Goal: Information Seeking & Learning: Learn about a topic

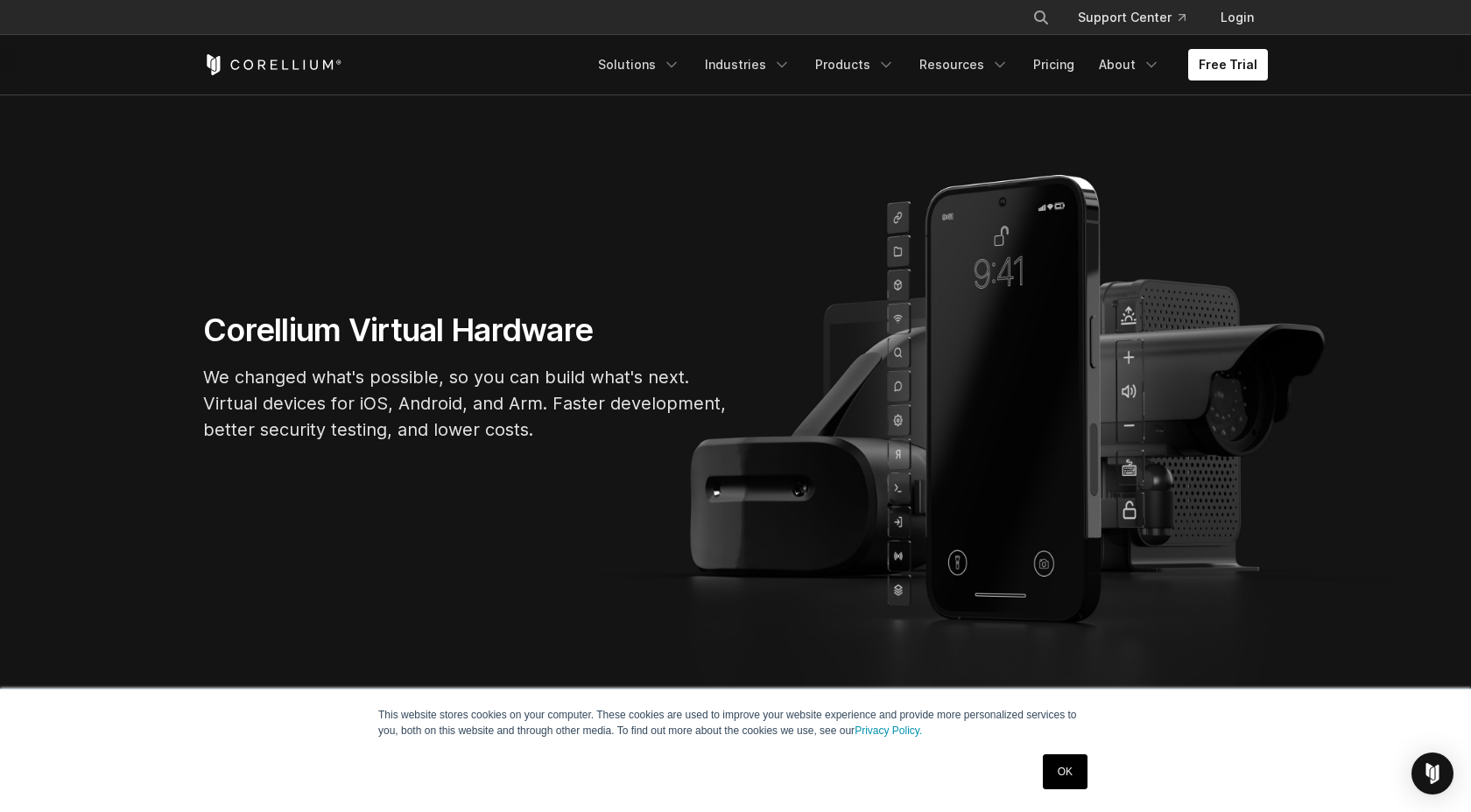
scroll to position [120, 0]
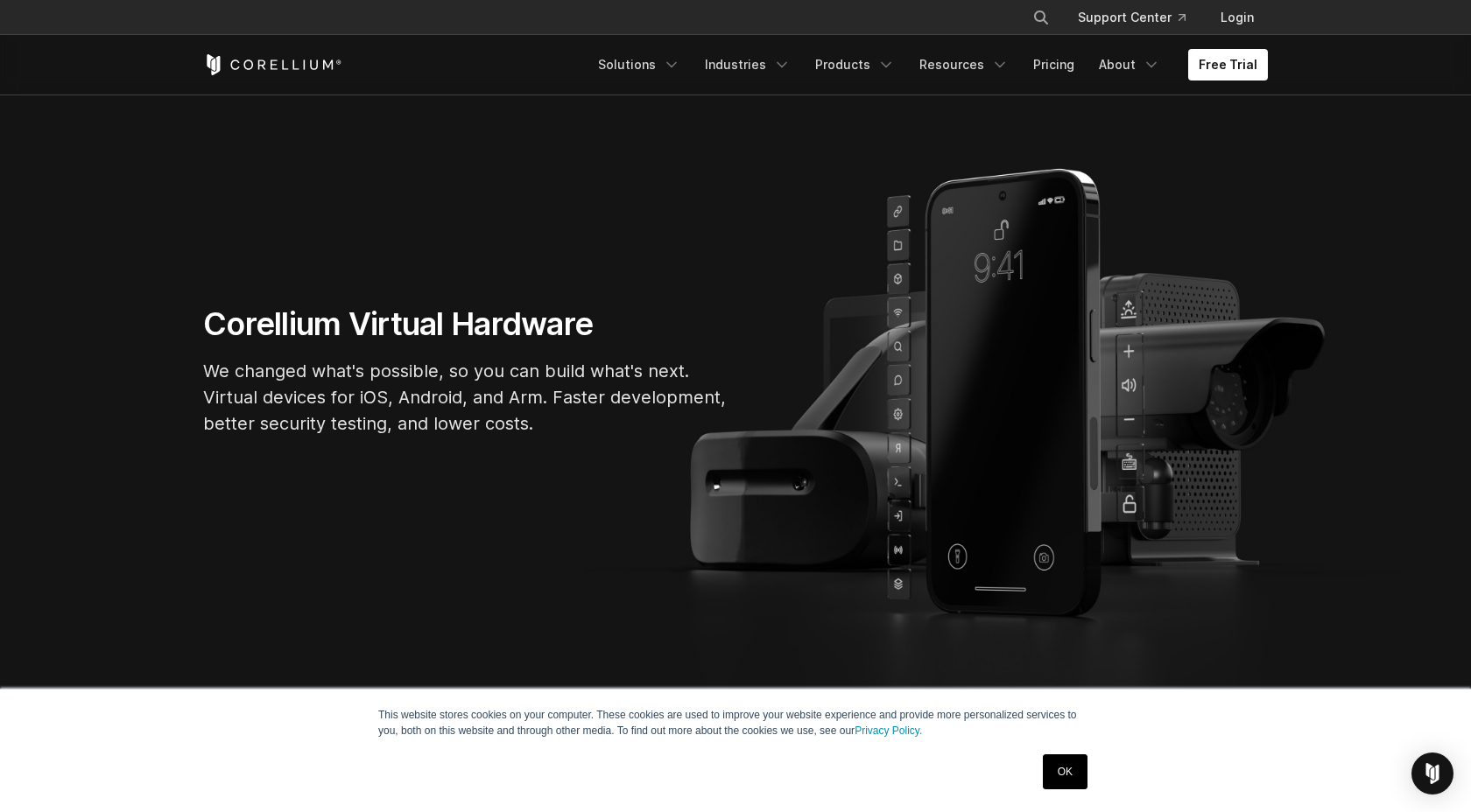
click at [1075, 777] on link "OK" at bounding box center [1065, 771] width 44 height 35
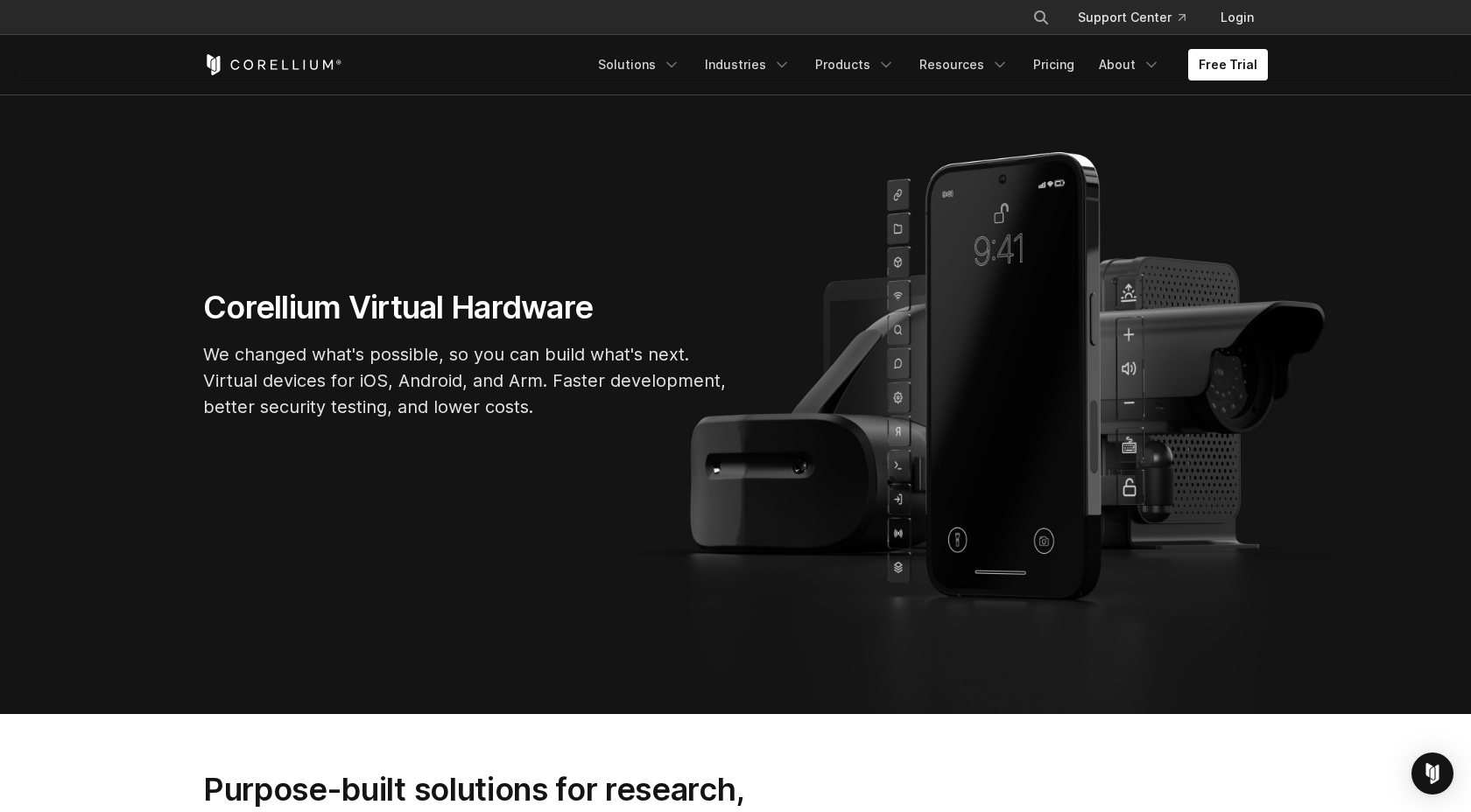
scroll to position [139, 0]
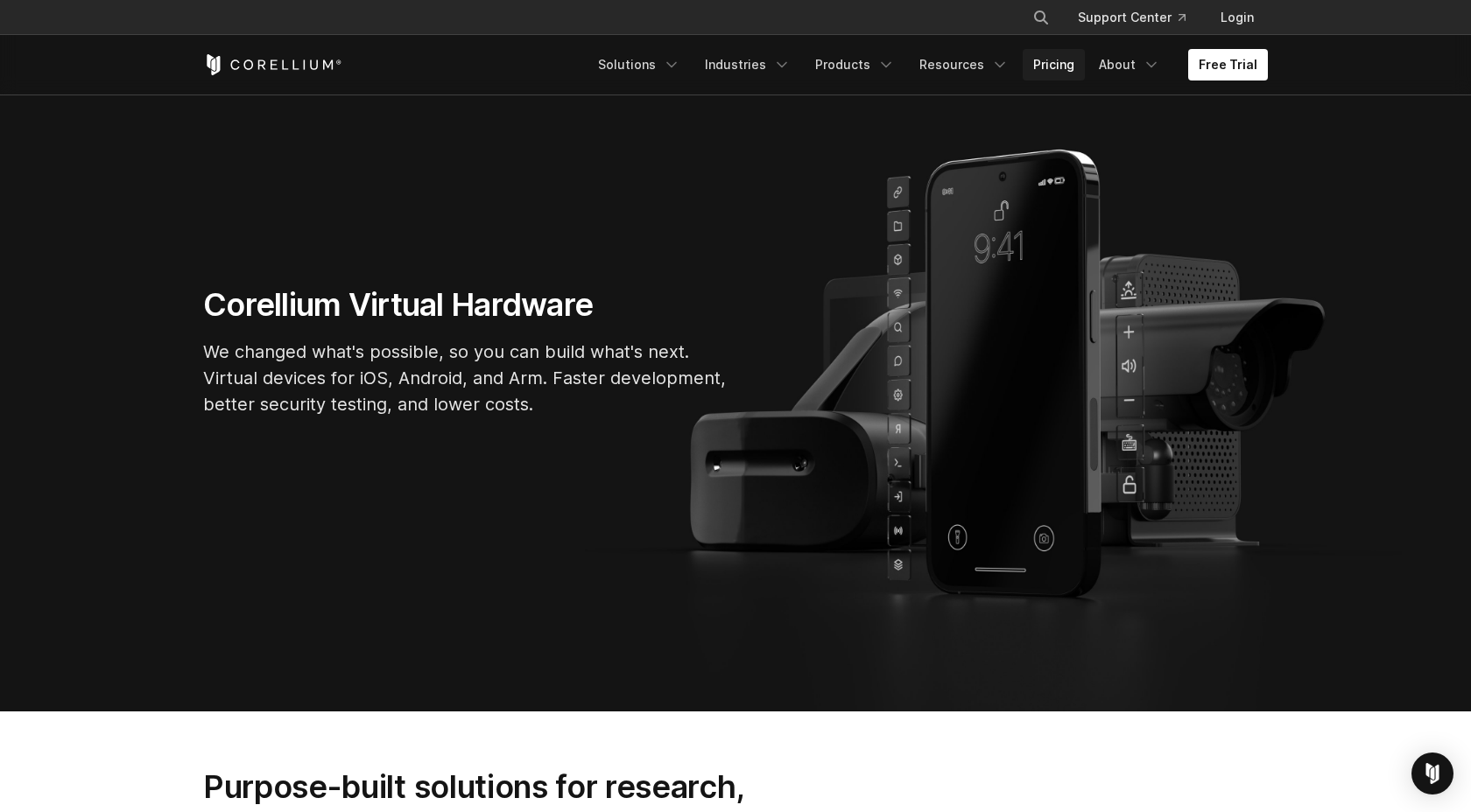
click at [1055, 68] on link "Pricing" at bounding box center [1054, 64] width 62 height 31
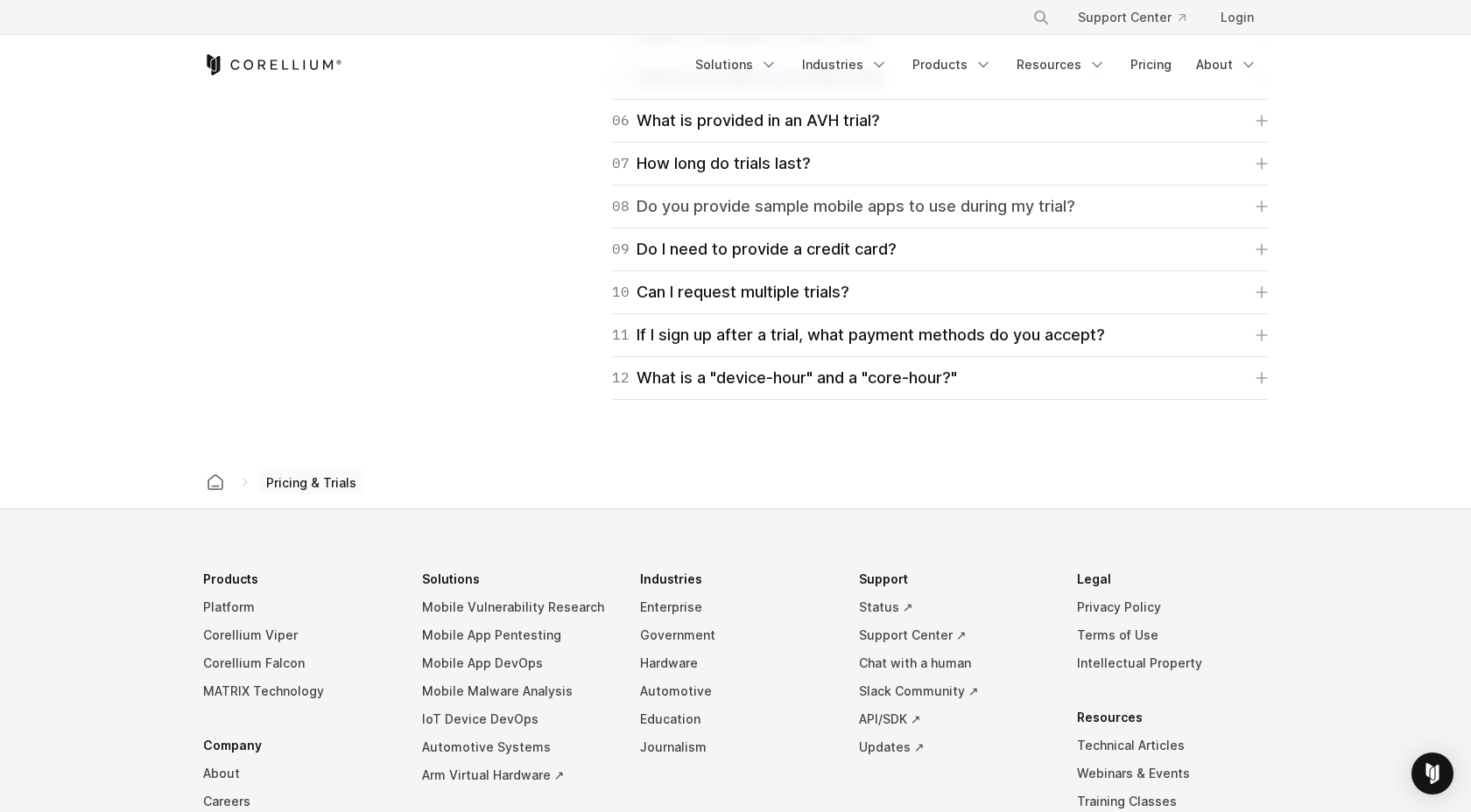
scroll to position [2687, 0]
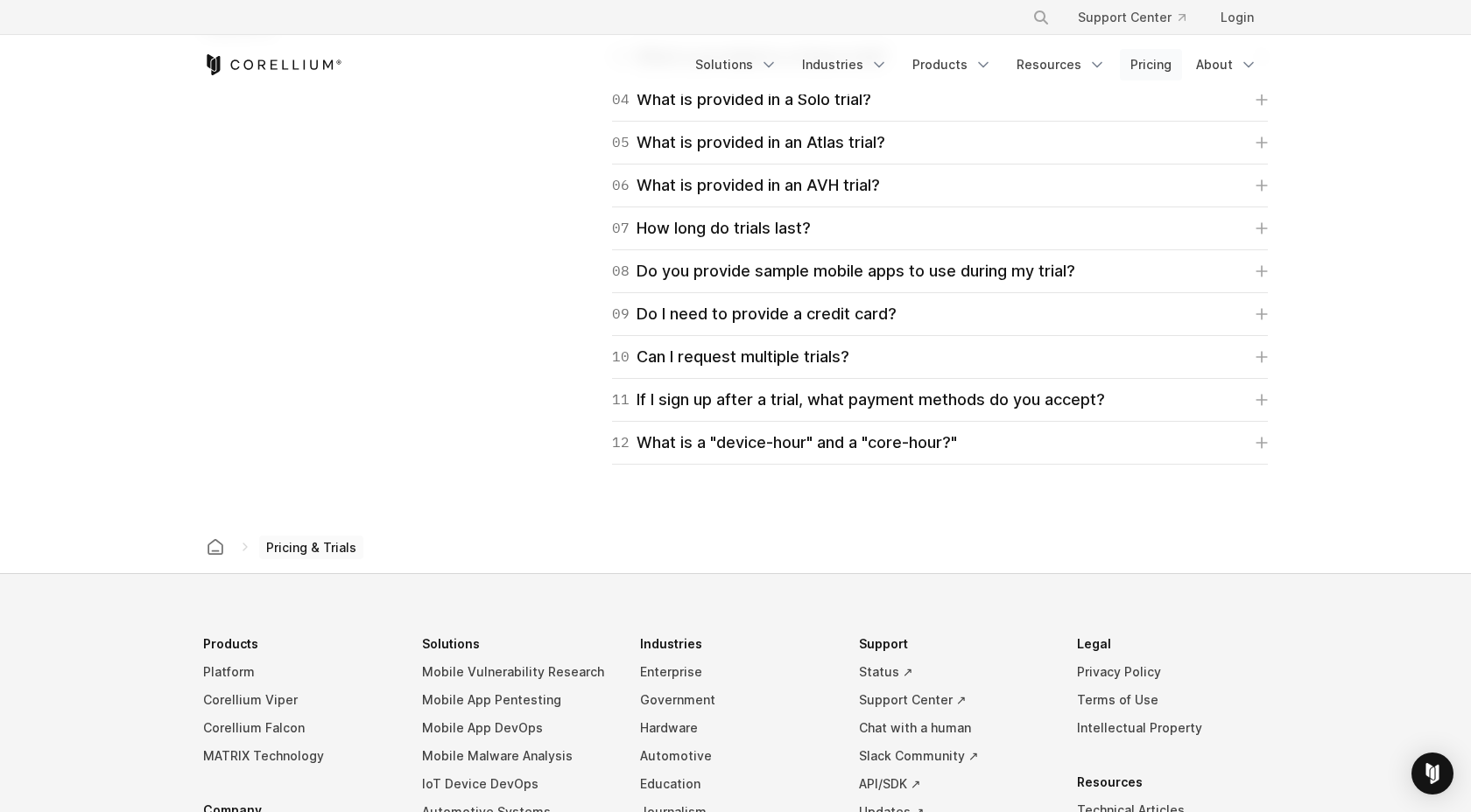
click at [1161, 59] on link "Pricing" at bounding box center [1151, 64] width 62 height 31
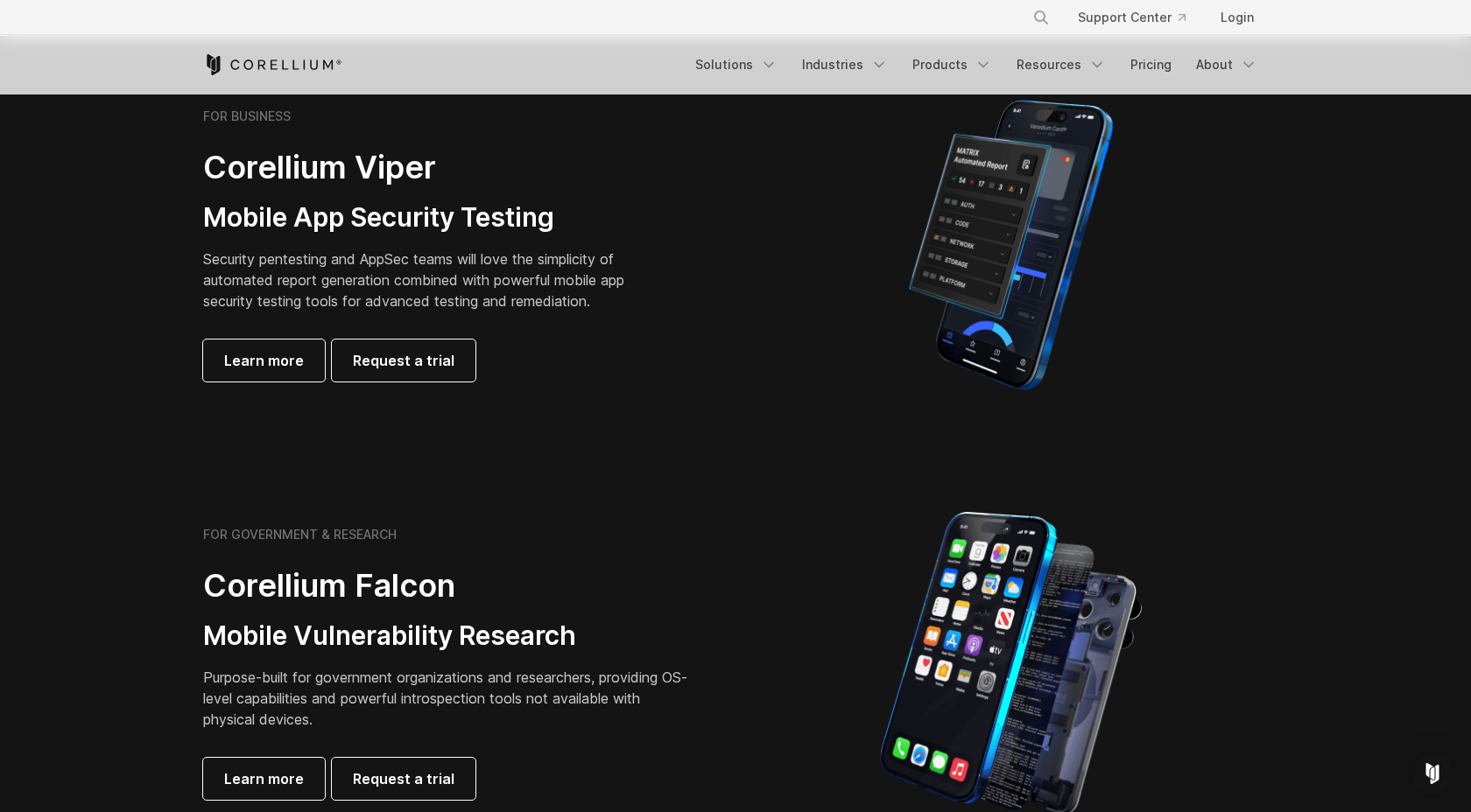
scroll to position [433, 0]
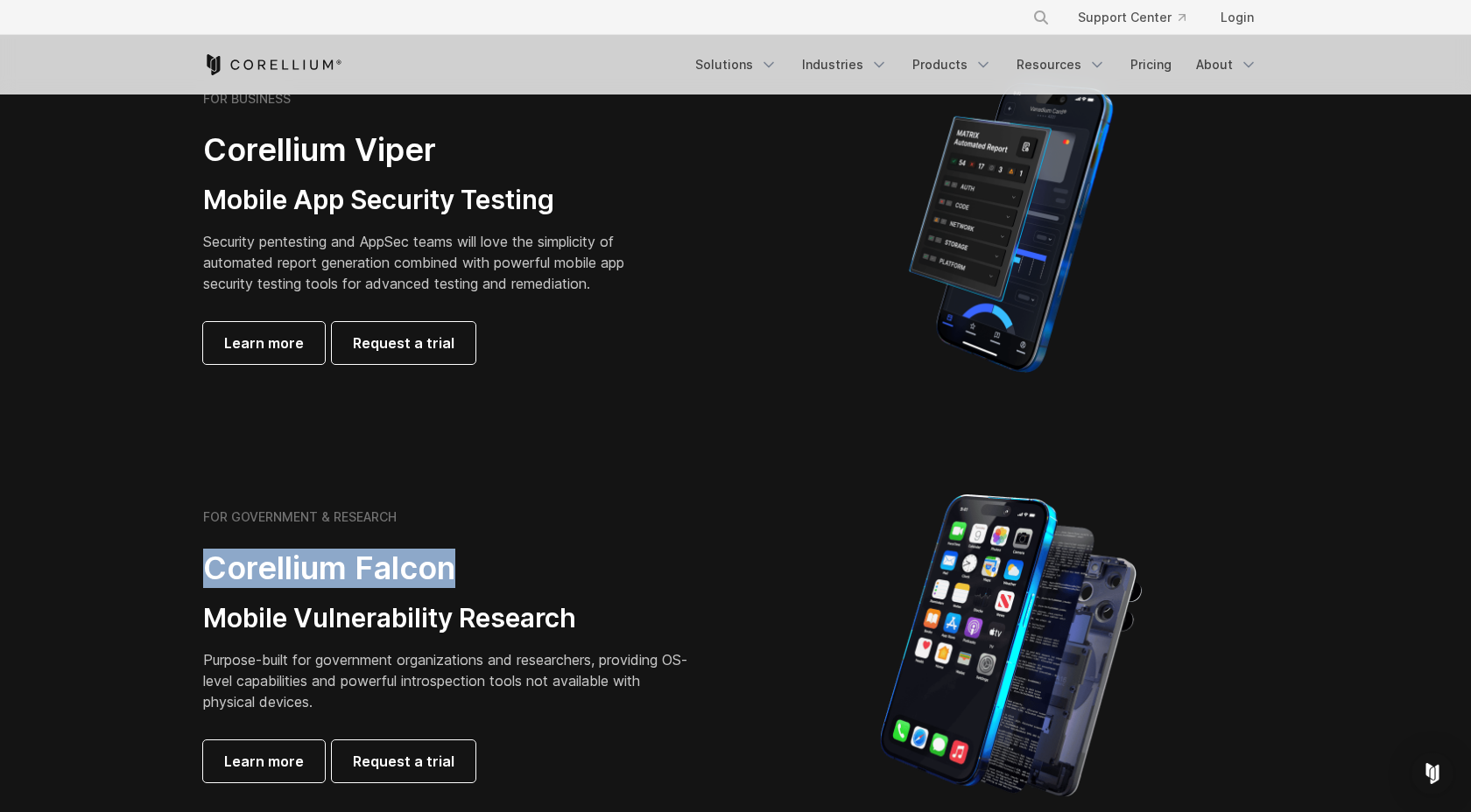
drag, startPoint x: 210, startPoint y: 567, endPoint x: 470, endPoint y: 570, distance: 260.0
click at [470, 570] on h2 "Corellium Falcon" at bounding box center [449, 569] width 490 height 40
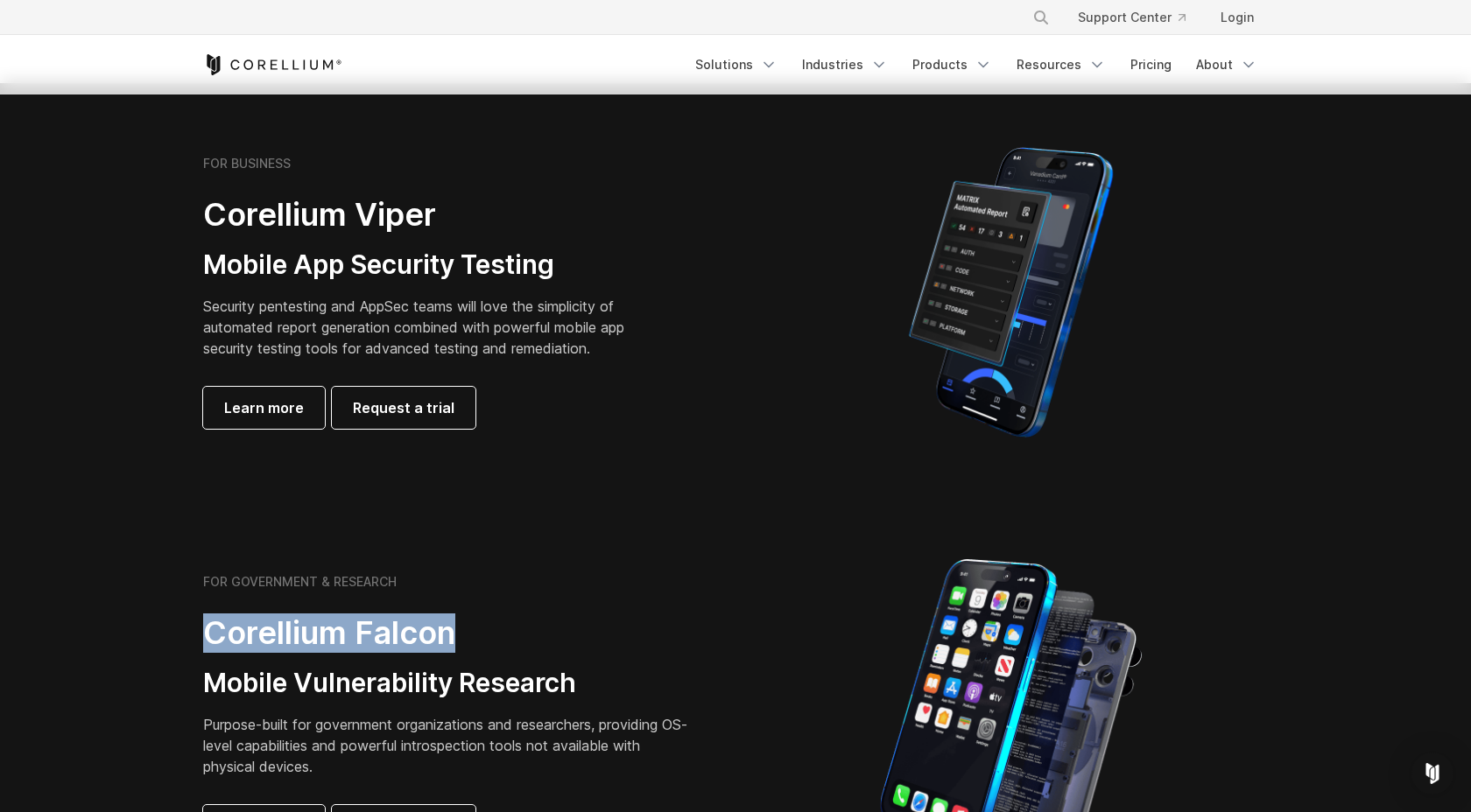
scroll to position [337, 0]
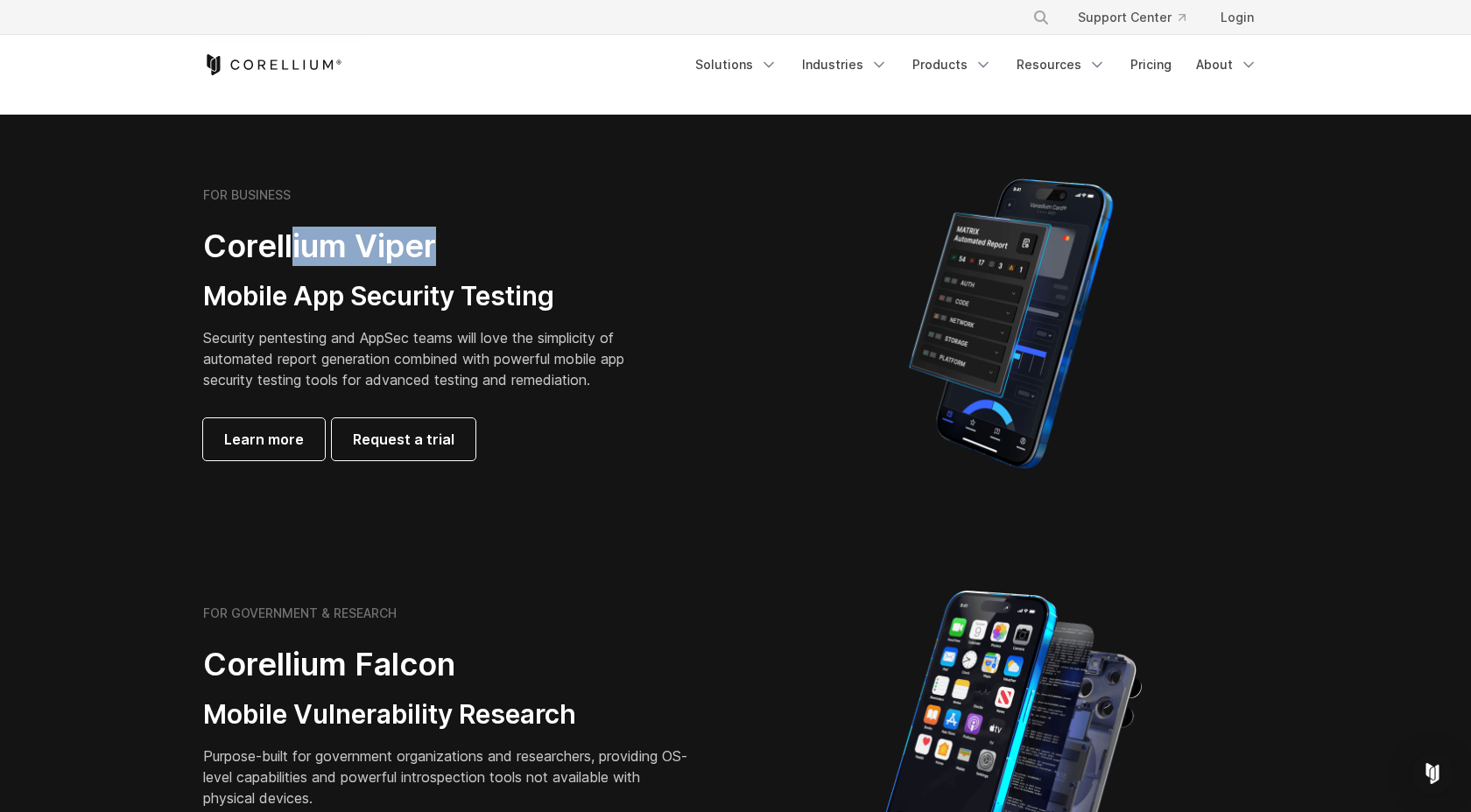
drag, startPoint x: 296, startPoint y: 241, endPoint x: 443, endPoint y: 241, distance: 147.0
click at [443, 241] on h2 "Corellium Viper" at bounding box center [428, 247] width 449 height 40
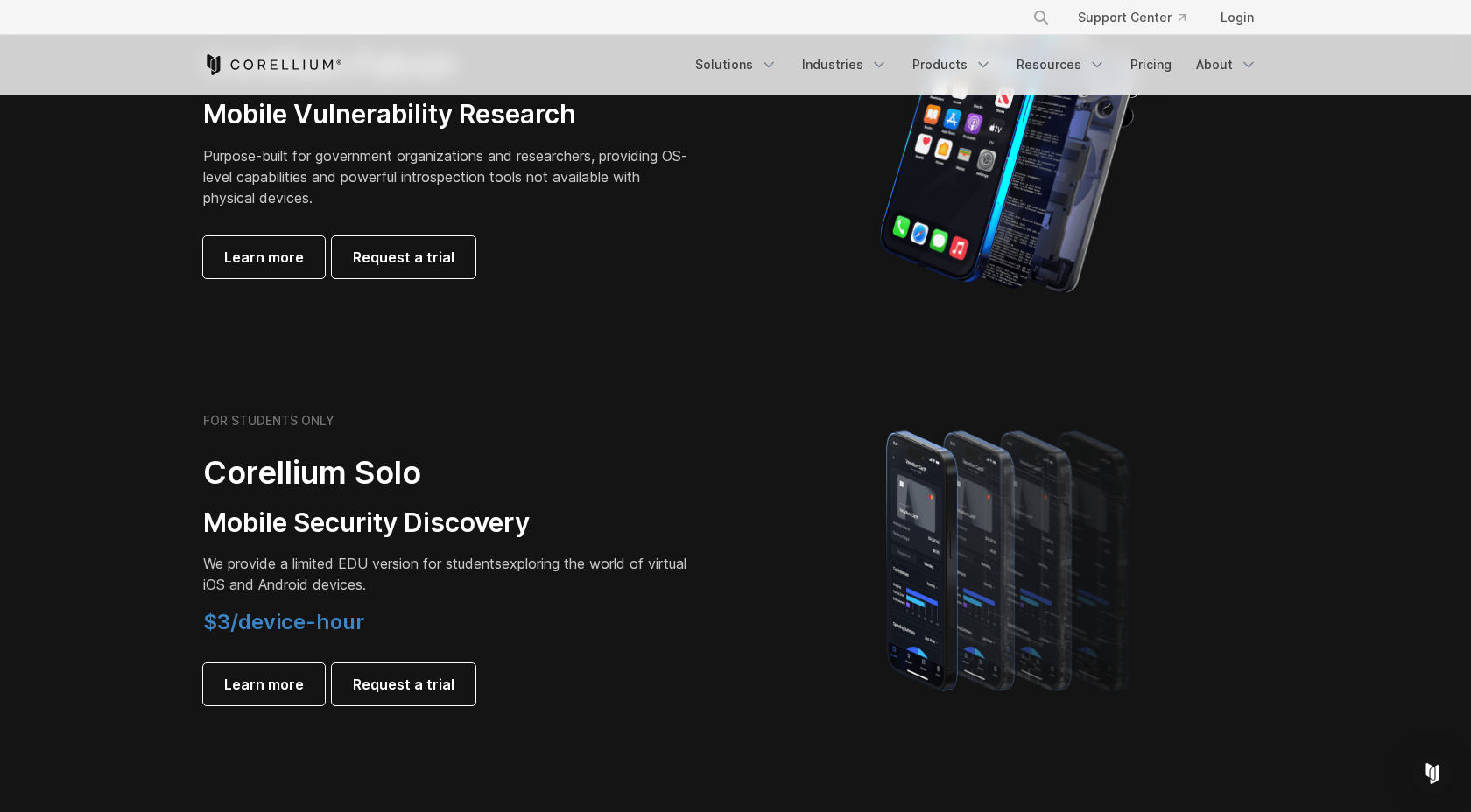
scroll to position [949, 0]
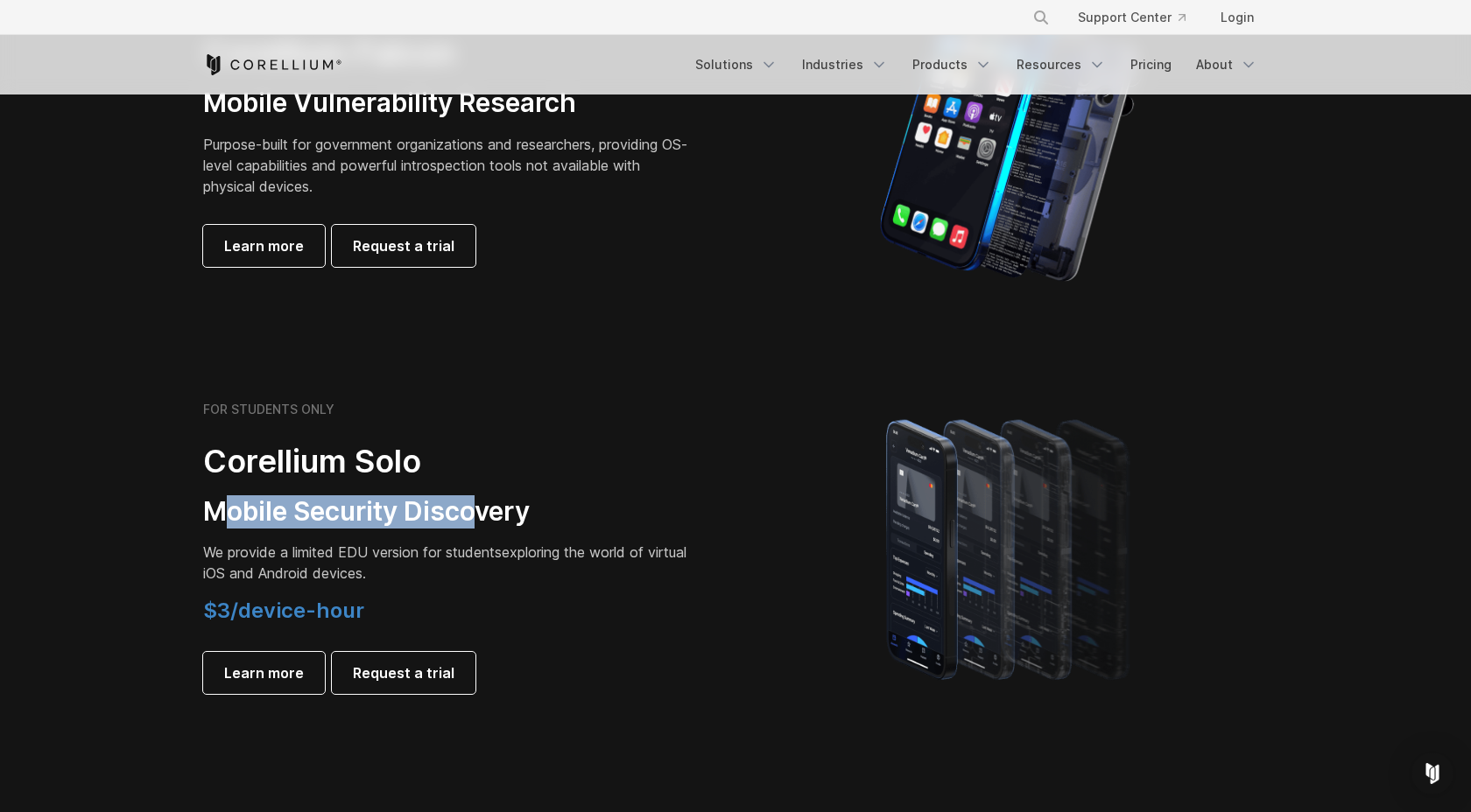
drag, startPoint x: 225, startPoint y: 520, endPoint x: 472, endPoint y: 520, distance: 247.0
click at [472, 520] on h3 "Mobile Security Discovery" at bounding box center [449, 512] width 490 height 33
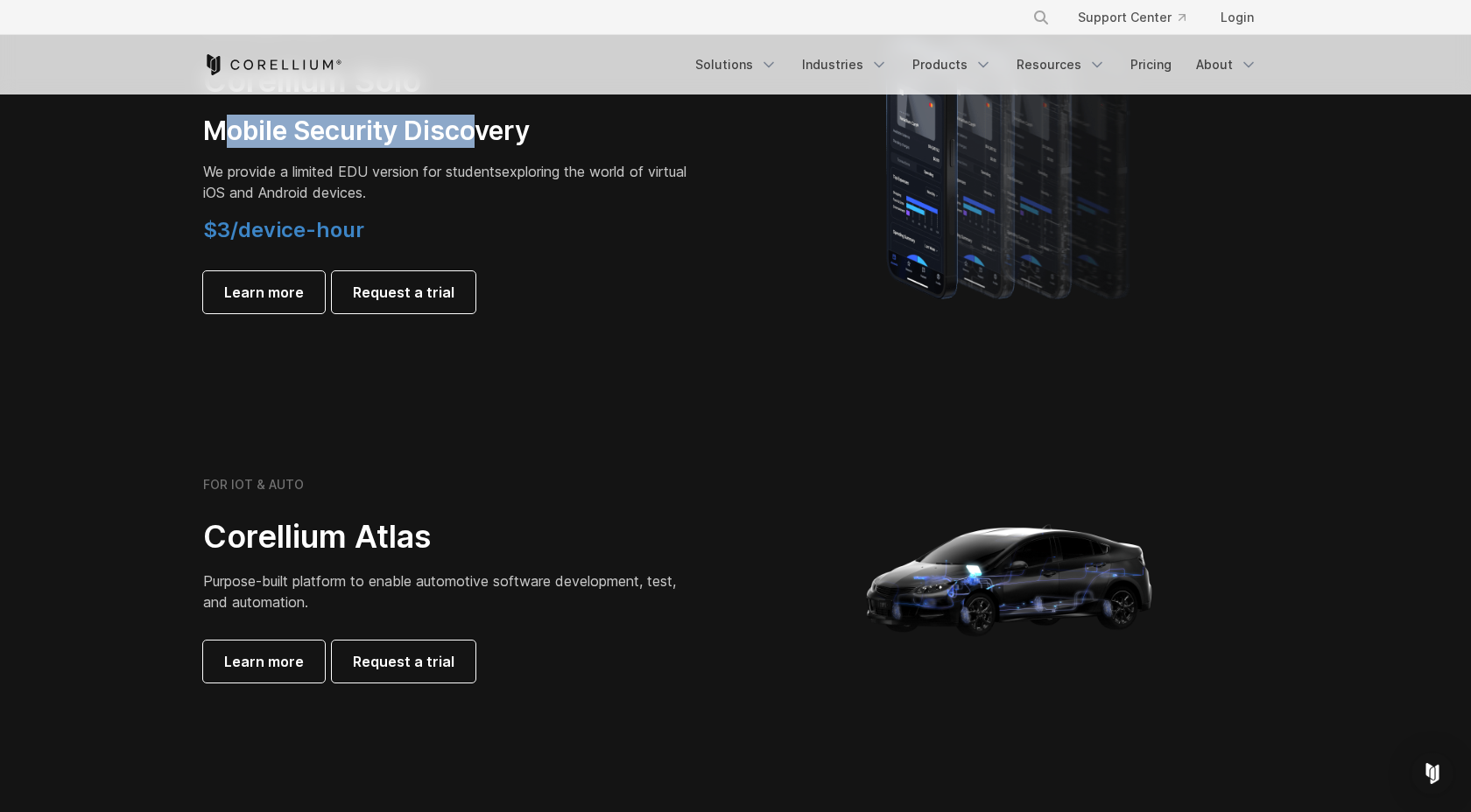
scroll to position [1331, 0]
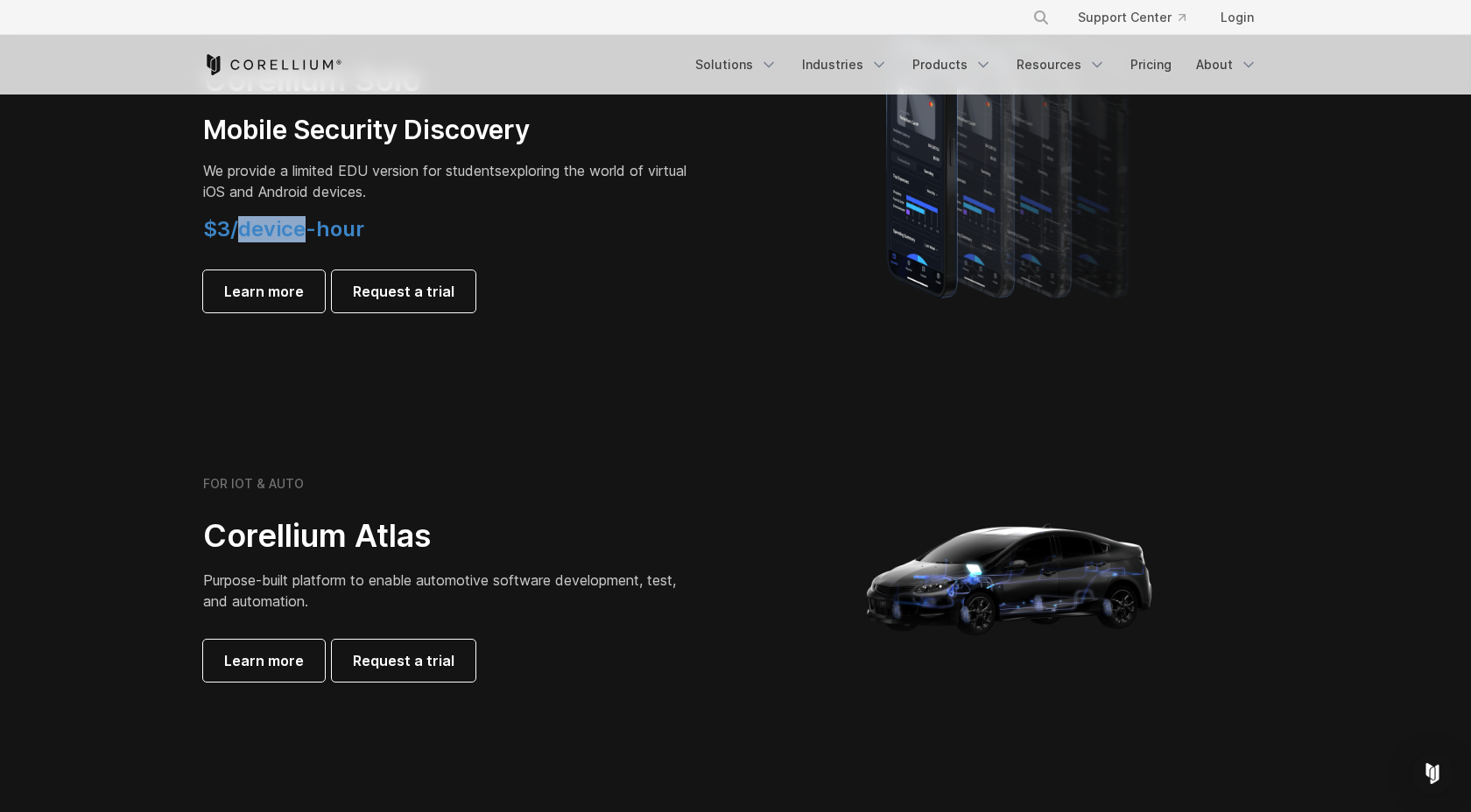
drag, startPoint x: 241, startPoint y: 236, endPoint x: 300, endPoint y: 236, distance: 59.0
click at [300, 236] on span "$3/device-hour" at bounding box center [284, 228] width 161 height 26
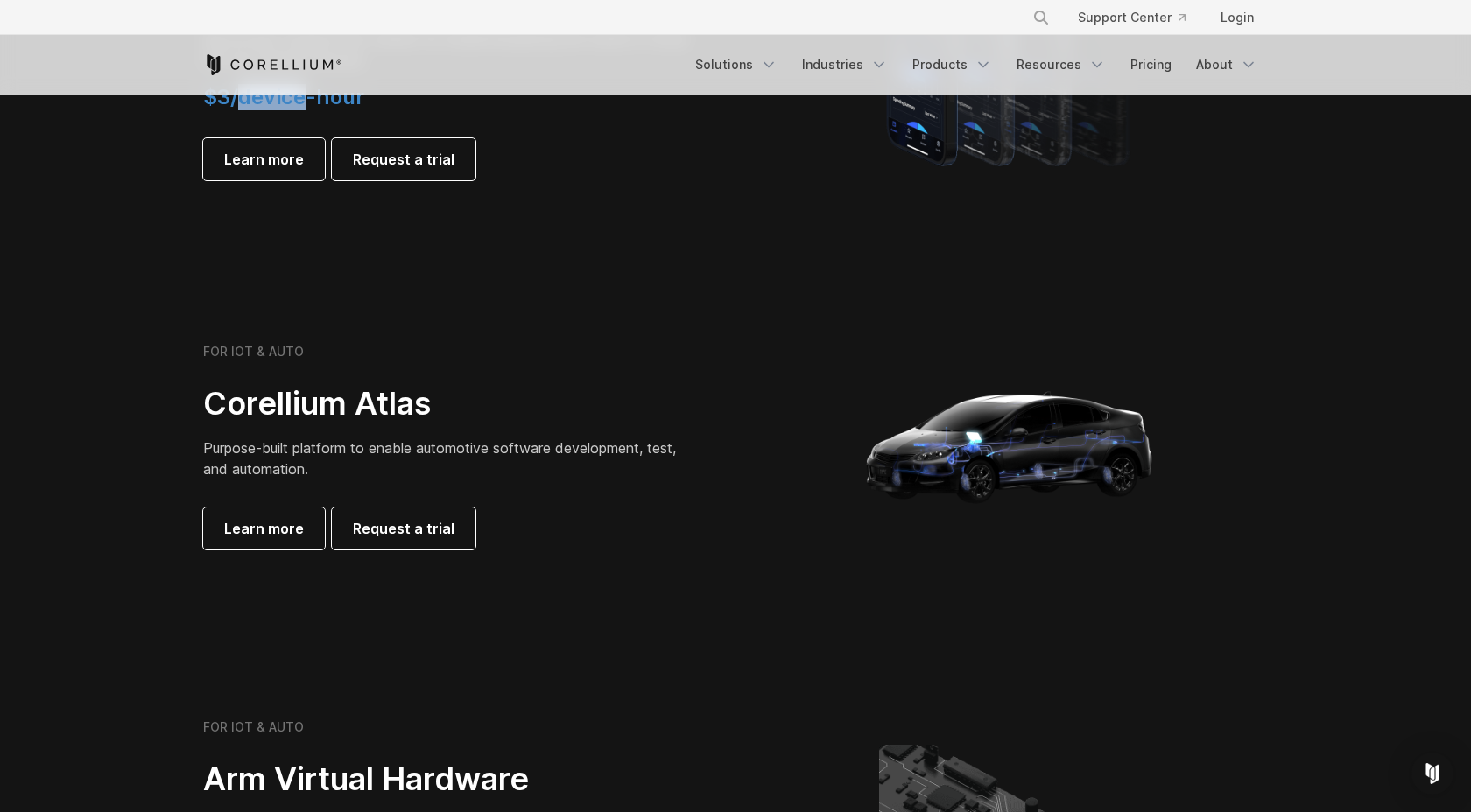
scroll to position [1464, 0]
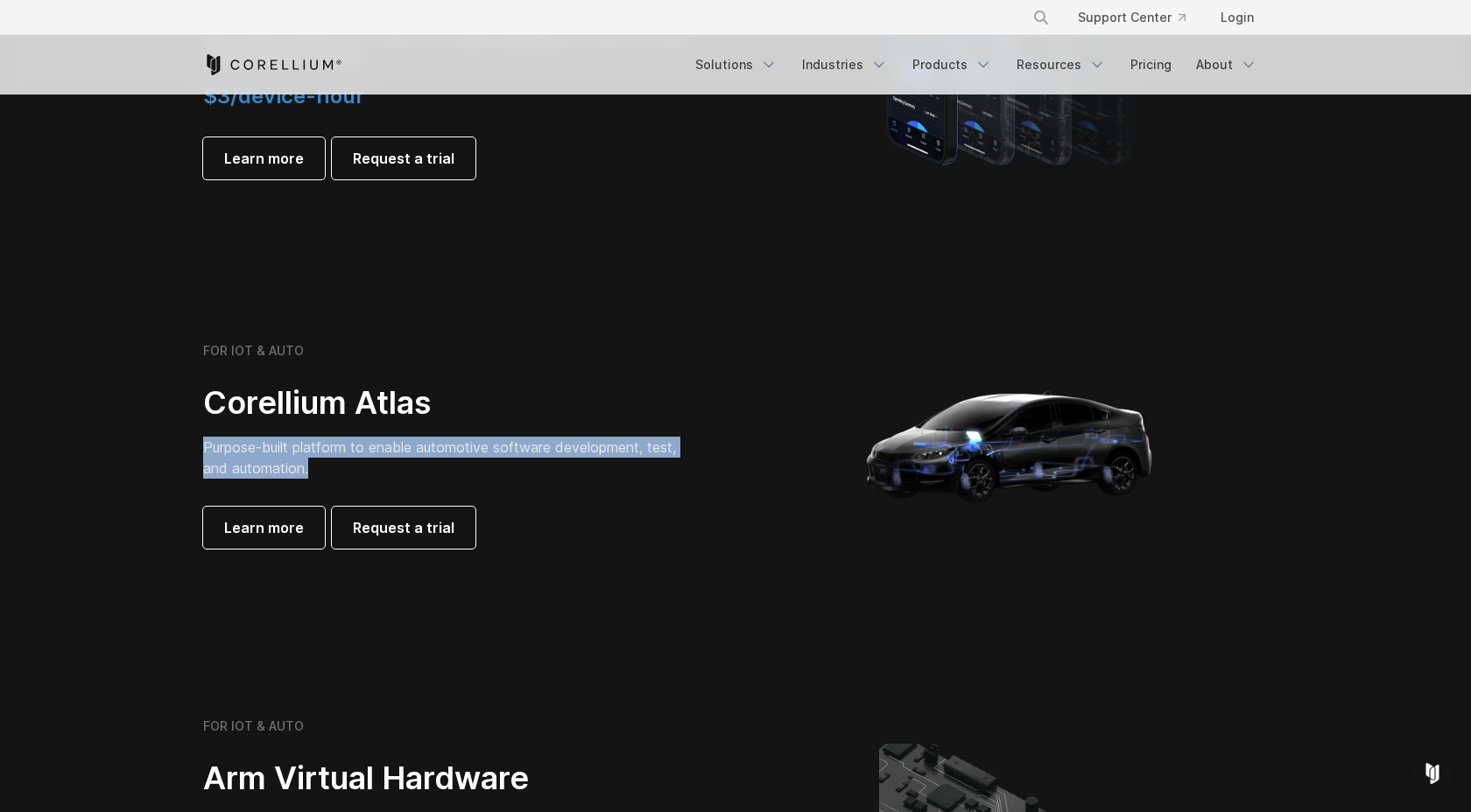
drag, startPoint x: 336, startPoint y: 468, endPoint x: 171, endPoint y: 450, distance: 166.0
click at [171, 450] on section "FOR IOT & AUTO Corellium Atlas Purpose-built platform to enable automotive soft…" at bounding box center [736, 452] width 1471 height 420
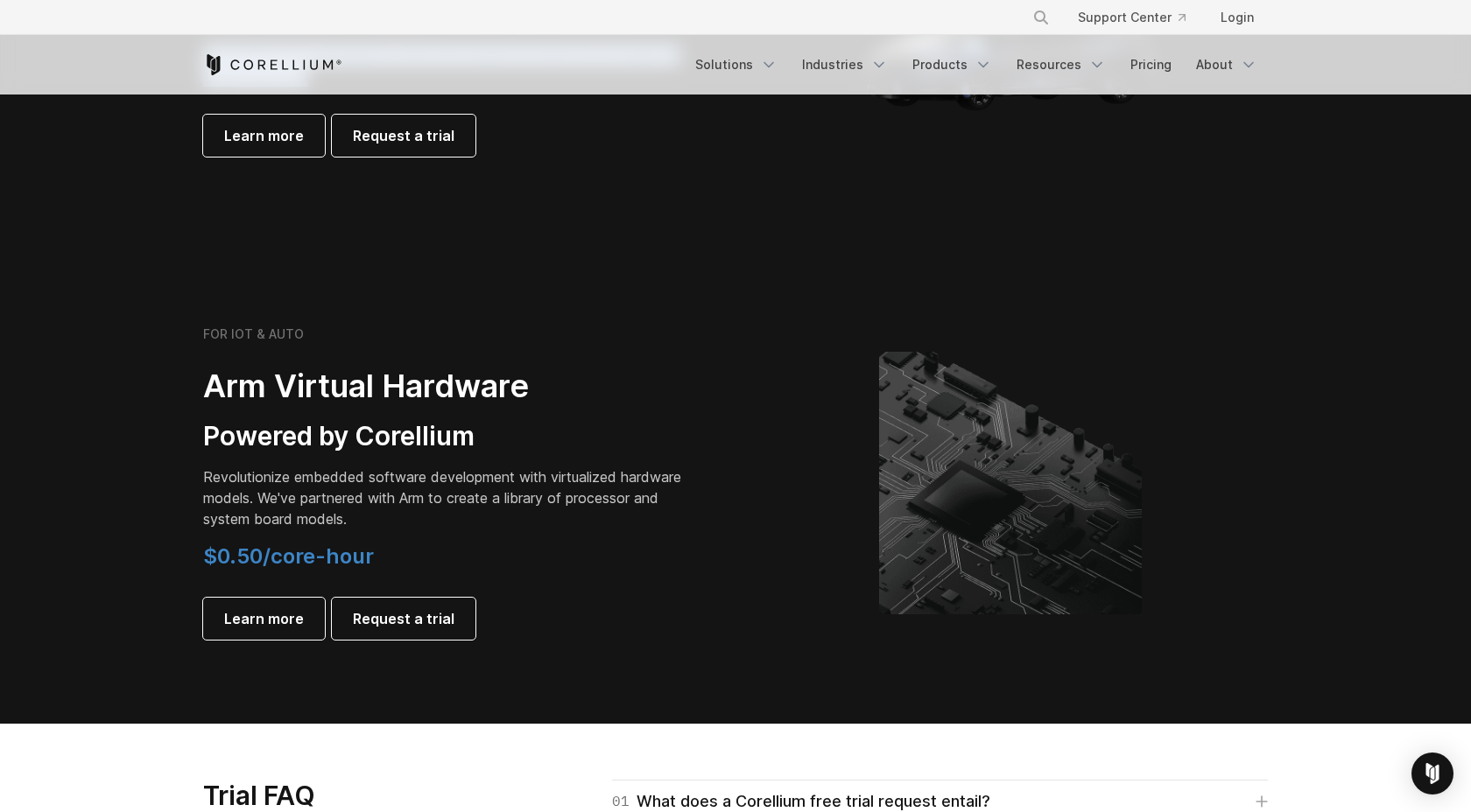
scroll to position [1858, 0]
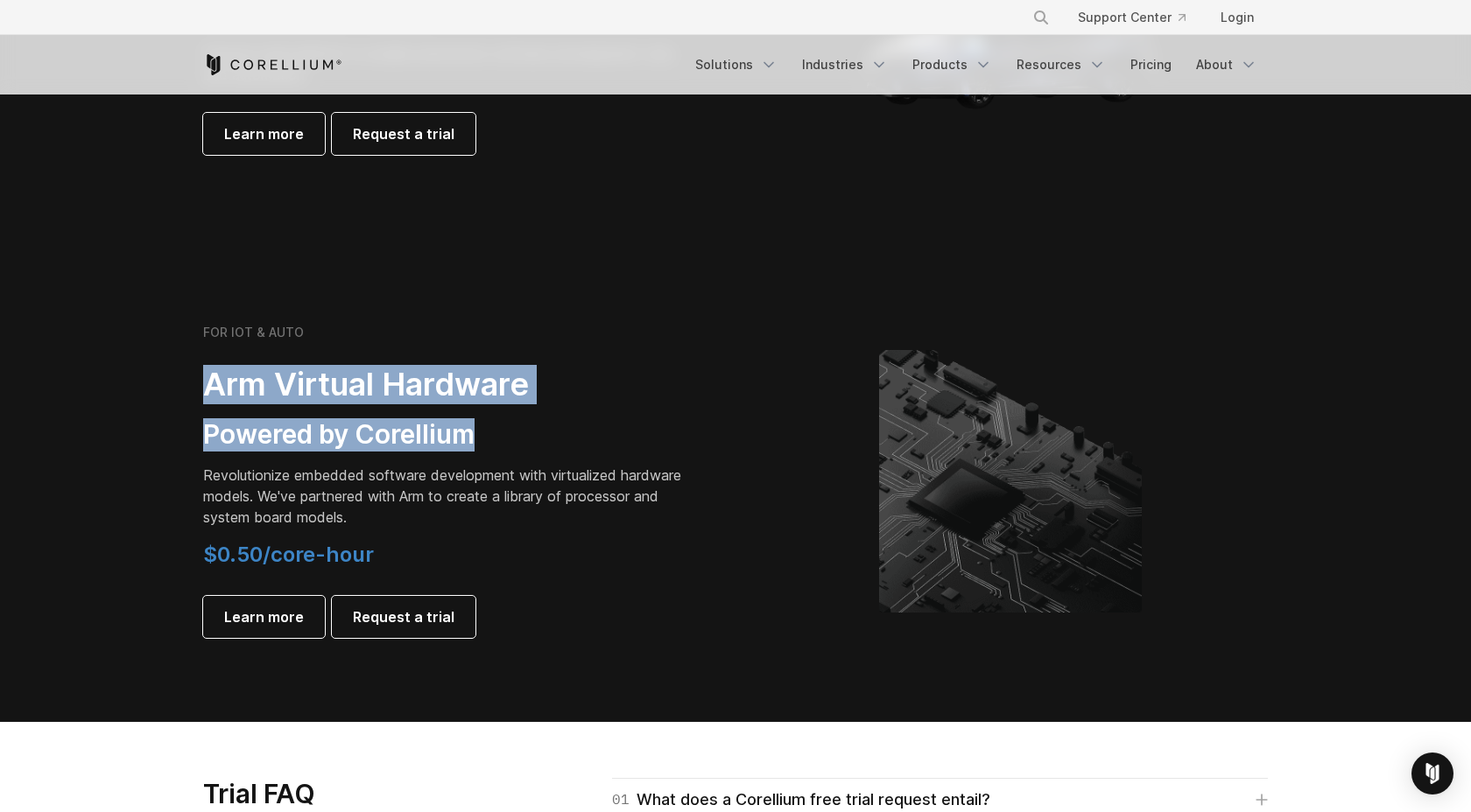
drag, startPoint x: 496, startPoint y: 431, endPoint x: 198, endPoint y: 380, distance: 302.3
click at [198, 380] on div "FOR IOT & AUTO Arm Virtual Hardware Powered by Corellium Revolutionize embedded…" at bounding box center [460, 481] width 550 height 313
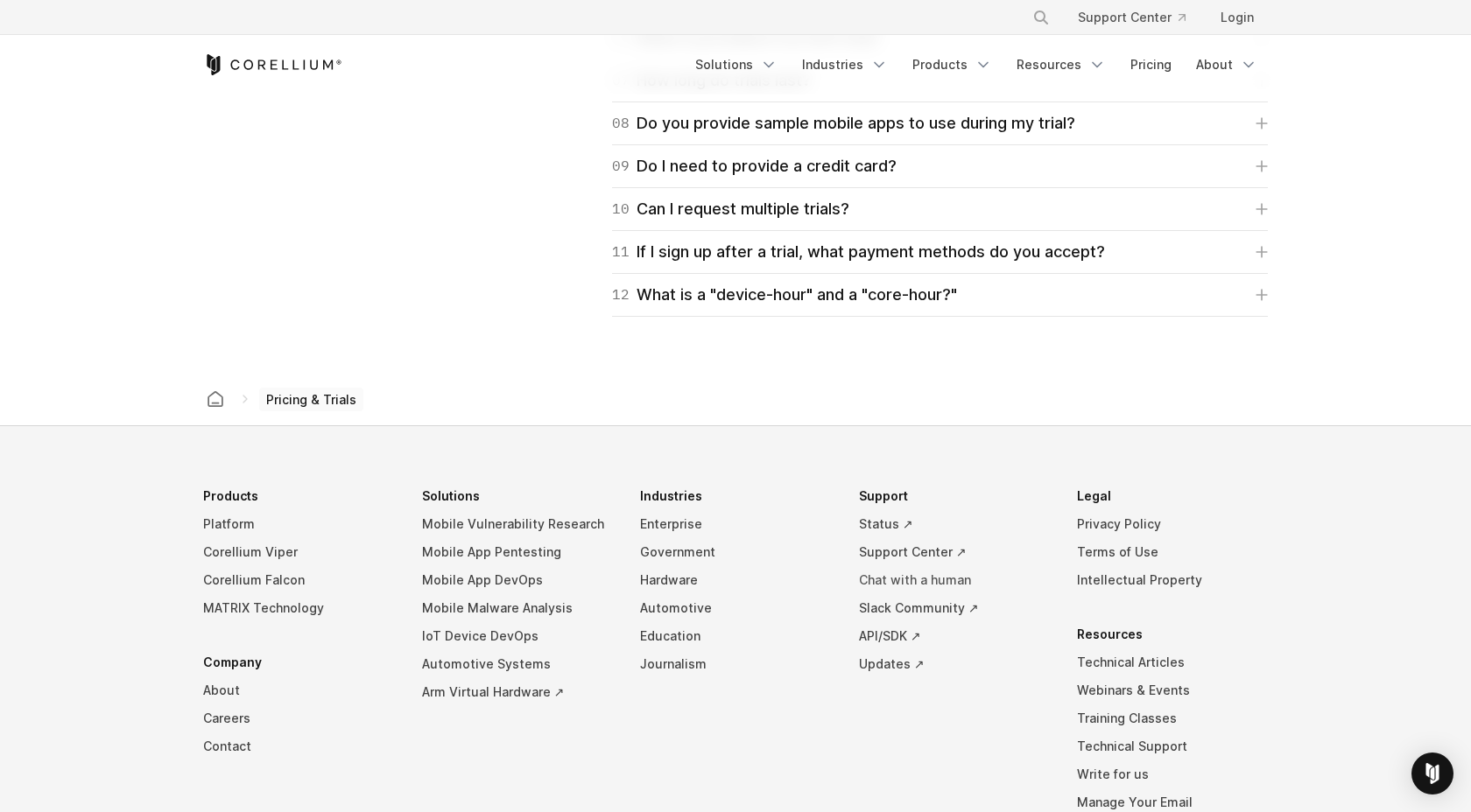
scroll to position [3027, 0]
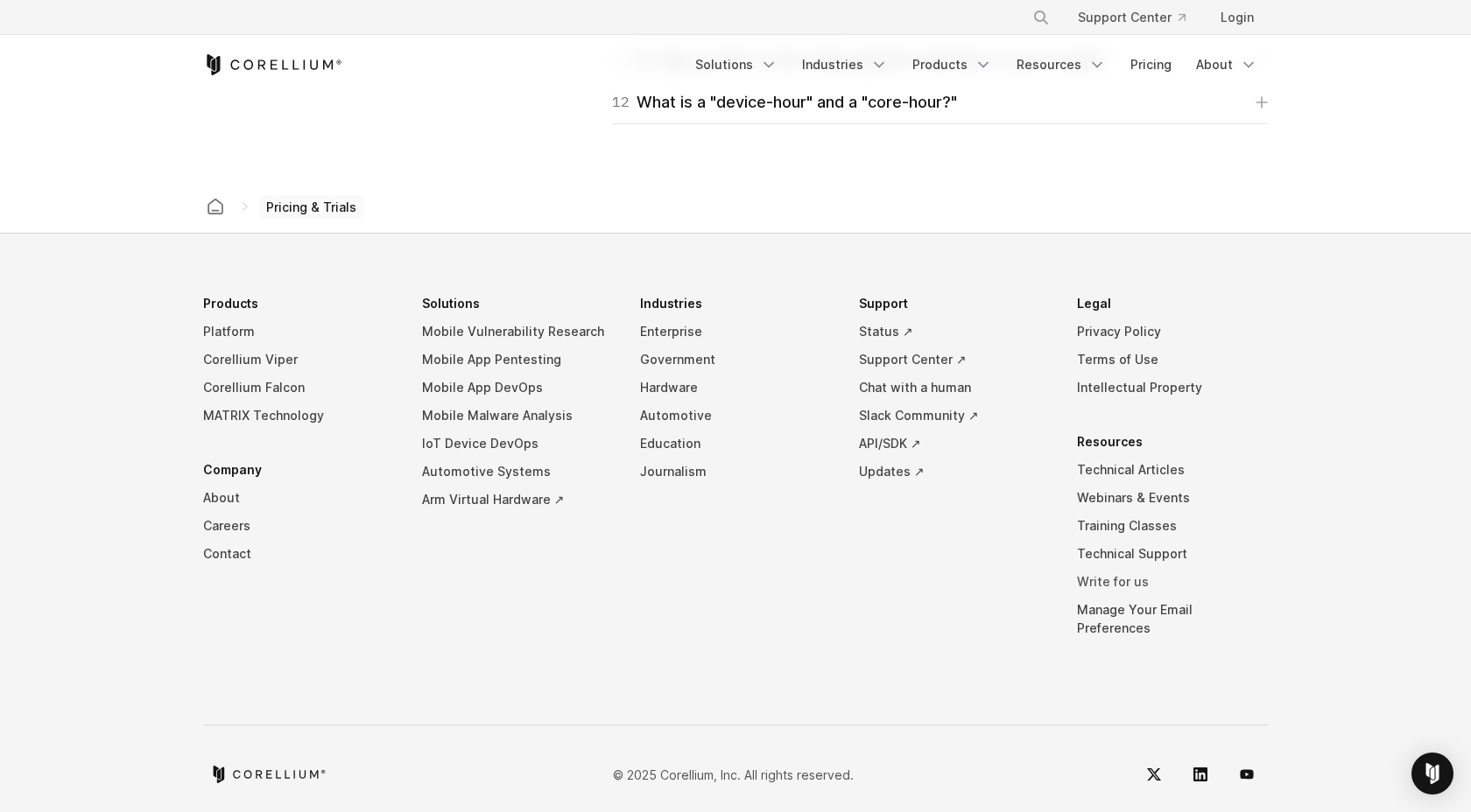
click at [1119, 579] on link "Write for us" at bounding box center [1173, 582] width 191 height 28
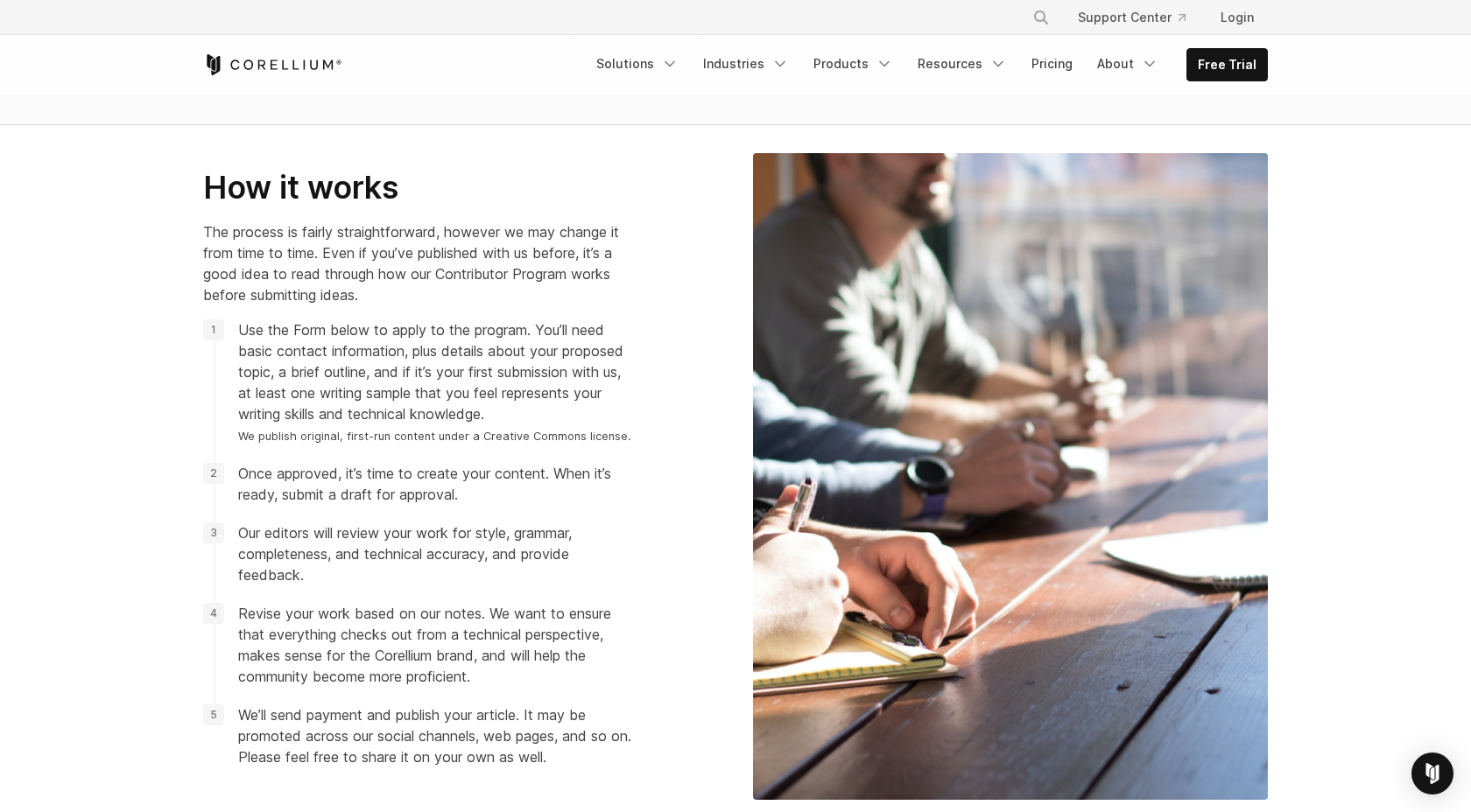
scroll to position [1668, 0]
click at [655, 61] on link "Solutions" at bounding box center [637, 63] width 103 height 31
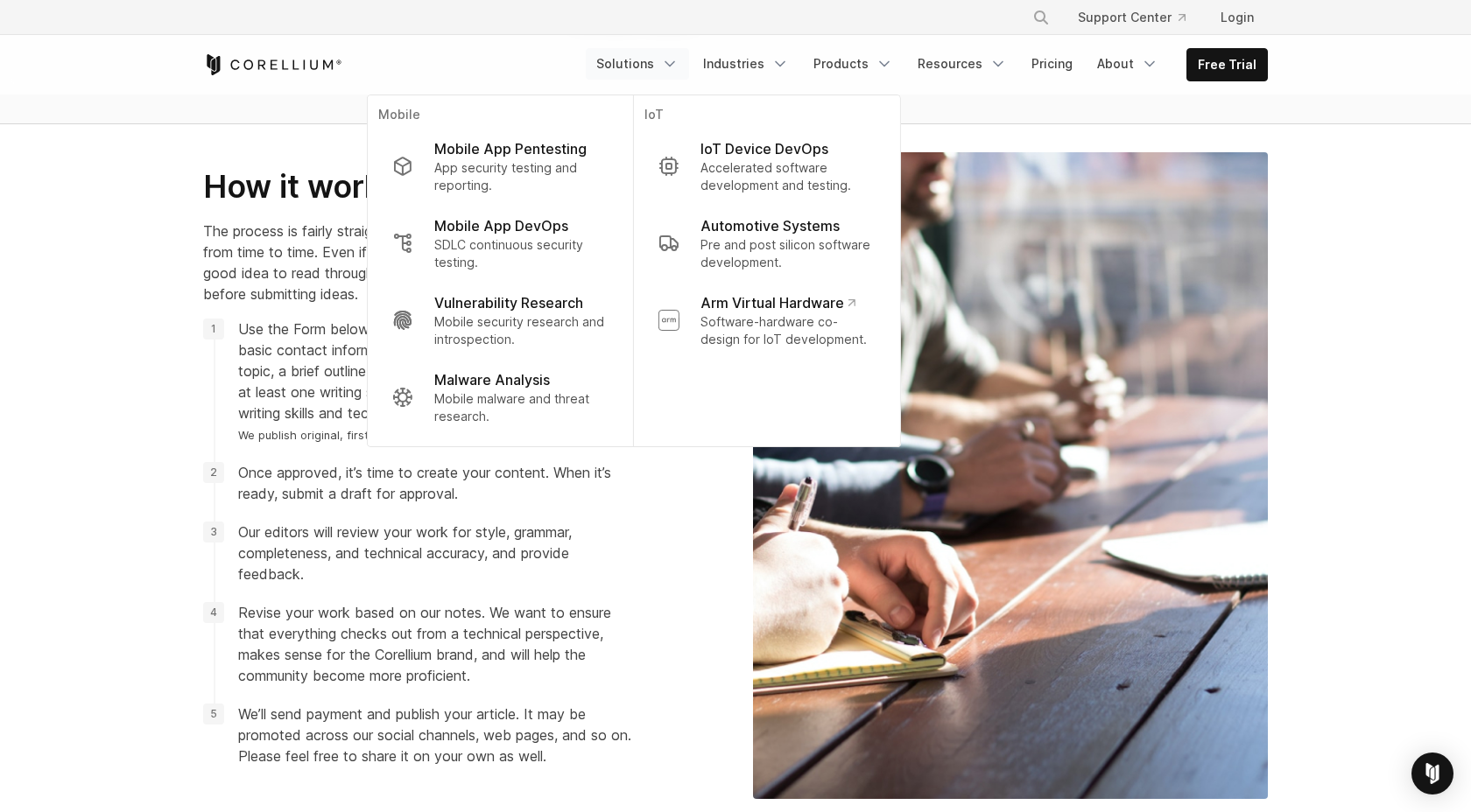
click at [1412, 200] on section "How it works The process is fairly straightforward, however we may change it fr…" at bounding box center [736, 483] width 1471 height 718
